Goal: Obtain resource: Download file/media

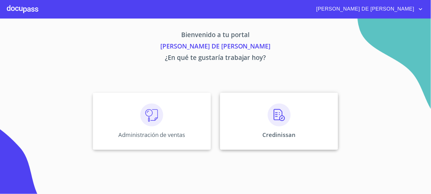
click at [246, 129] on div "Credinissan" at bounding box center [279, 121] width 118 height 57
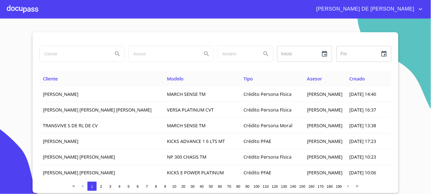
click at [59, 52] on input "search" at bounding box center [74, 53] width 69 height 15
type input "CORDERO CASTILLO"
click at [116, 55] on icon "Search" at bounding box center [117, 53] width 5 height 5
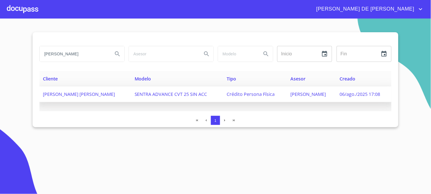
click at [251, 93] on span "Crédito Persona Física" at bounding box center [251, 94] width 48 height 6
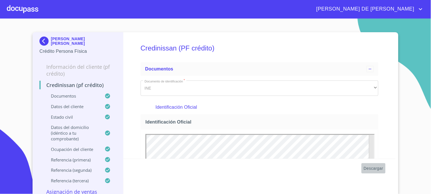
click at [375, 170] on span "Descargar" at bounding box center [373, 168] width 19 height 7
click at [406, 41] on section "NANCY PRISCILLA CORDERO CASTILLO Crédito Persona Física Información del cliente…" at bounding box center [215, 107] width 431 height 176
